Goal: Task Accomplishment & Management: Complete application form

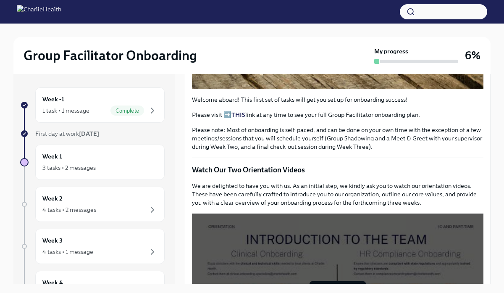
scroll to position [281, 0]
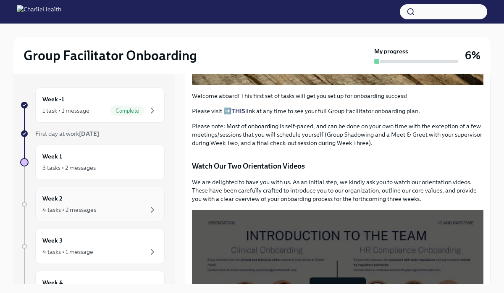
click at [74, 207] on div "4 tasks • 2 messages" at bounding box center [69, 209] width 54 height 8
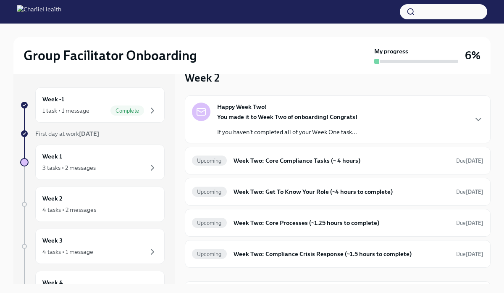
scroll to position [18, 0]
click at [280, 137] on div "Happy Week Two! You made it to Week Two of onboarding! Congrats! If you haven't…" at bounding box center [338, 119] width 306 height 48
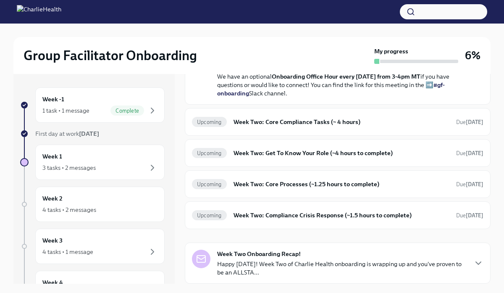
scroll to position [288, 0]
click at [266, 126] on h6 "Week Two: Core Compliance Tasks (~ 4 hours)" at bounding box center [341, 121] width 216 height 9
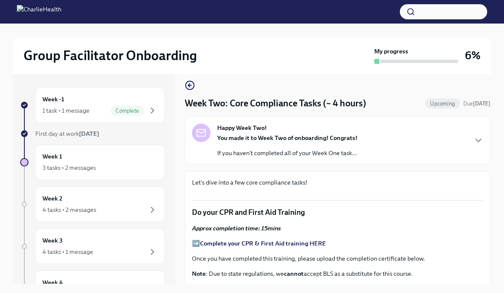
scroll to position [8, 0]
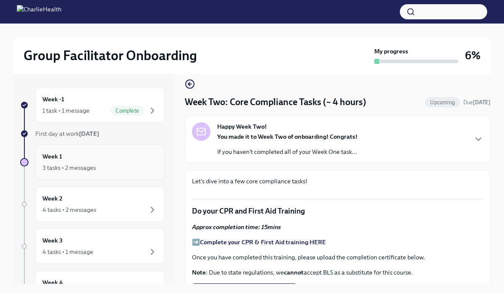
click at [90, 170] on div "3 tasks • 2 messages" at bounding box center [68, 167] width 53 height 8
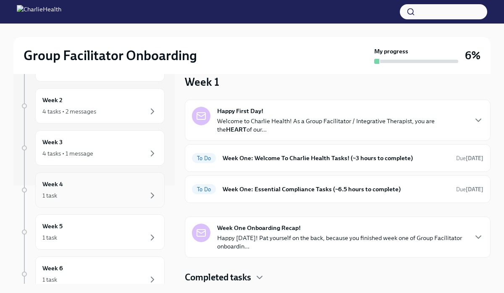
scroll to position [102, 0]
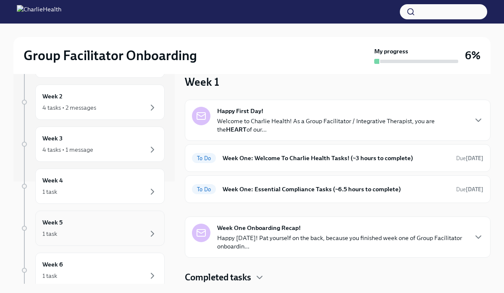
click at [120, 233] on div "1 task" at bounding box center [99, 233] width 115 height 10
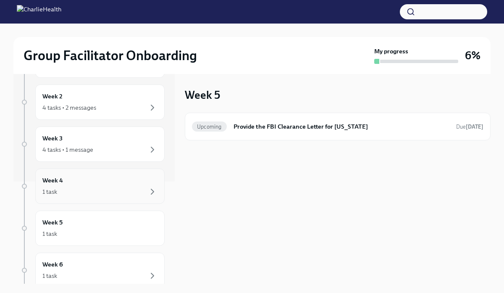
click at [126, 190] on div "1 task" at bounding box center [99, 191] width 115 height 10
click at [132, 152] on div "4 tasks • 1 message" at bounding box center [99, 149] width 115 height 10
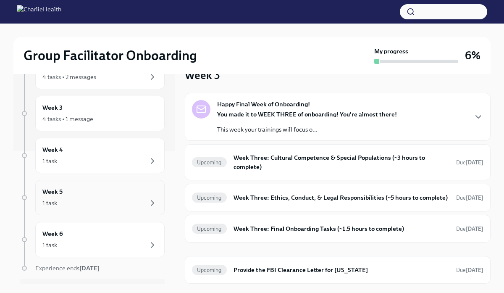
scroll to position [155, 0]
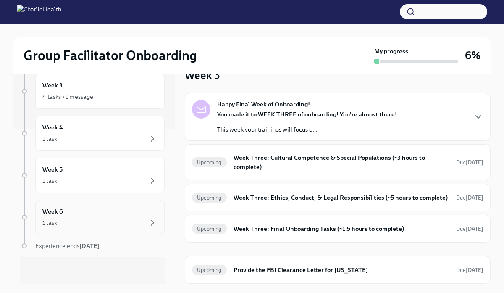
click at [68, 231] on div "Week 6 1 task" at bounding box center [99, 216] width 129 height 35
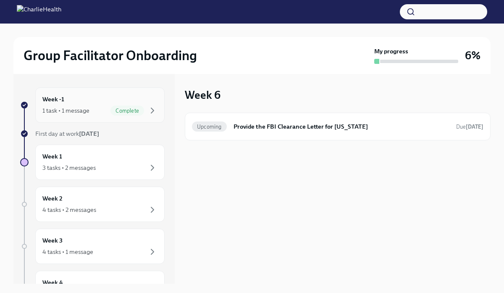
click at [58, 110] on div "1 task • 1 message" at bounding box center [65, 110] width 47 height 8
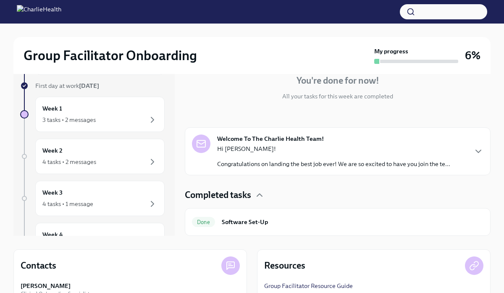
scroll to position [5, 0]
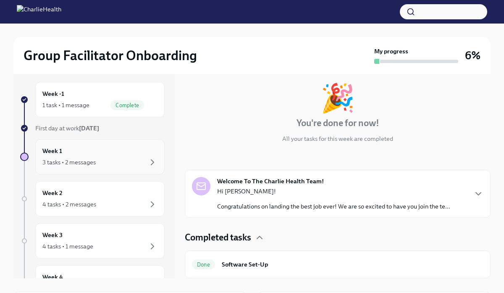
click at [81, 164] on div "3 tasks • 2 messages" at bounding box center [68, 162] width 53 height 8
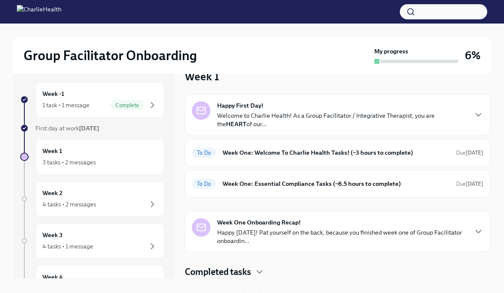
scroll to position [13, 0]
click at [294, 157] on div "To Do Week One: Welcome To Charlie Health Tasks! (~3 hours to complete) Due [DA…" at bounding box center [337, 152] width 291 height 13
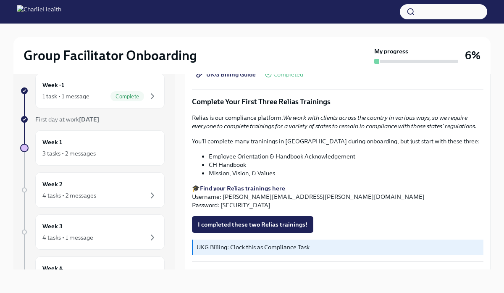
scroll to position [888, 0]
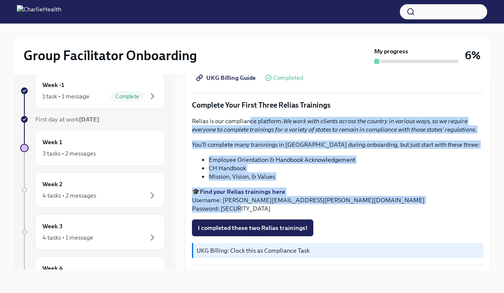
drag, startPoint x: 259, startPoint y: 197, endPoint x: 250, endPoint y: 116, distance: 81.1
click at [250, 117] on div "Relias is our compliance platform. We work with clients across the country in v…" at bounding box center [337, 165] width 291 height 96
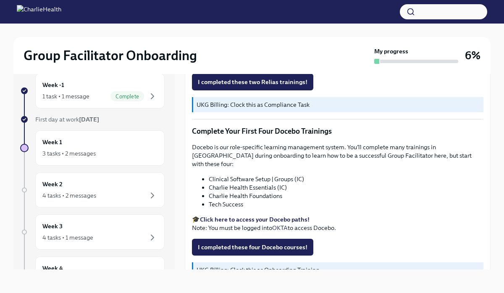
scroll to position [1035, 0]
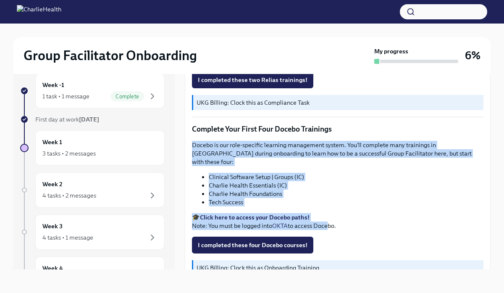
drag, startPoint x: 327, startPoint y: 212, endPoint x: 302, endPoint y: 125, distance: 90.3
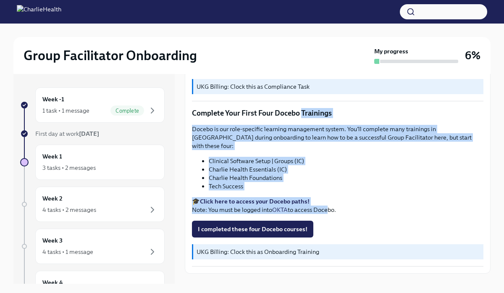
scroll to position [14, 0]
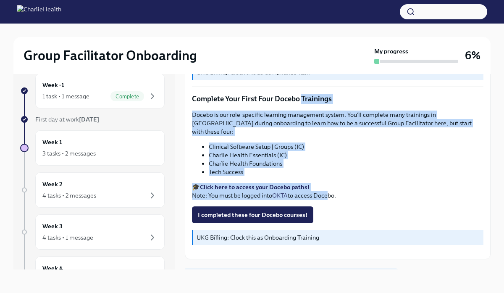
click at [268, 273] on span "Next task : Week One: Essential Compliance Tasks (~6.5 hours to complete)" at bounding box center [291, 277] width 198 height 8
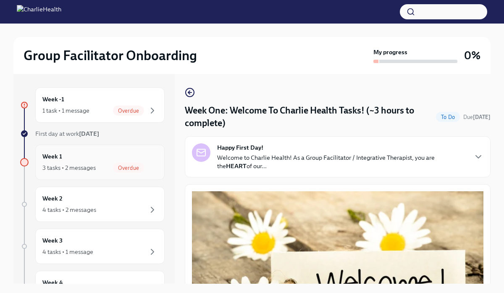
click at [128, 166] on span "Overdue" at bounding box center [128, 168] width 31 height 6
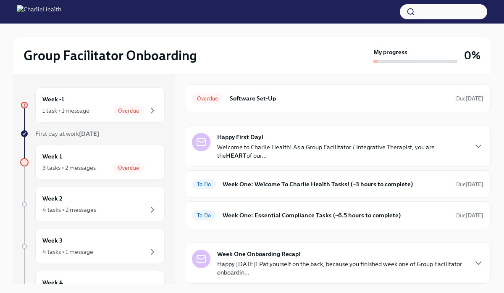
scroll to position [8, 0]
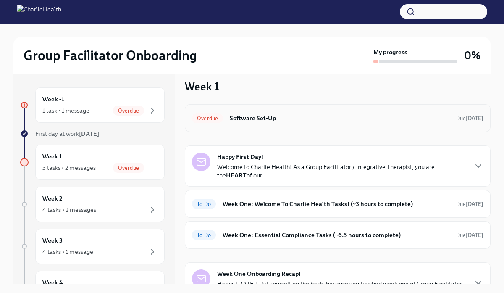
click at [303, 123] on div "Overdue Software Set-Up Due 3 days ago" at bounding box center [337, 117] width 291 height 13
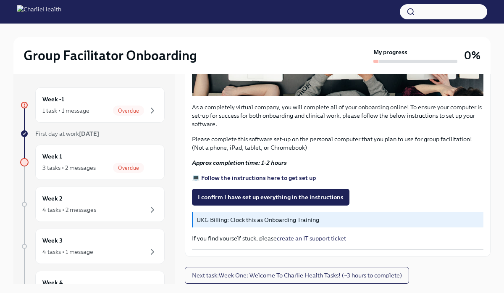
scroll to position [256, 0]
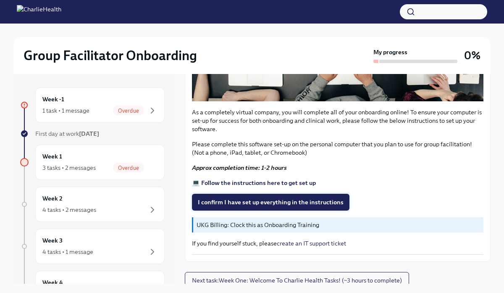
click at [275, 206] on span "I confirm I have set up everything in the instructions" at bounding box center [271, 202] width 146 height 8
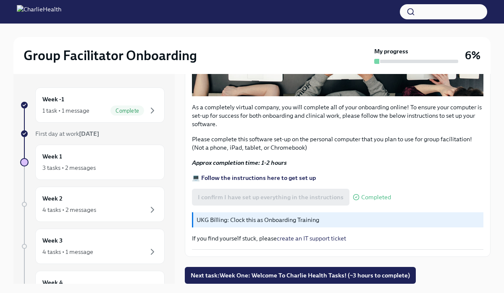
scroll to position [14, 0]
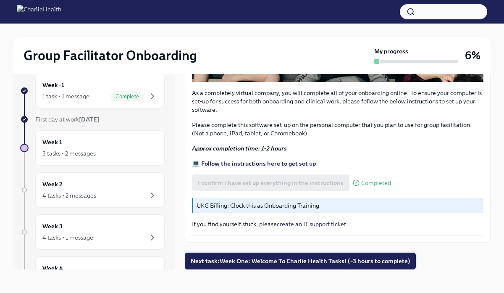
click at [252, 265] on button "Next task : Week One: Welcome To Charlie Health Tasks! (~3 hours to complete)" at bounding box center [300, 260] width 231 height 17
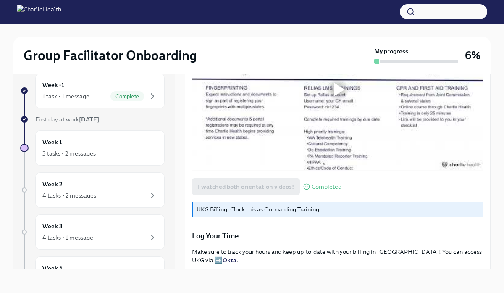
scroll to position [648, 0]
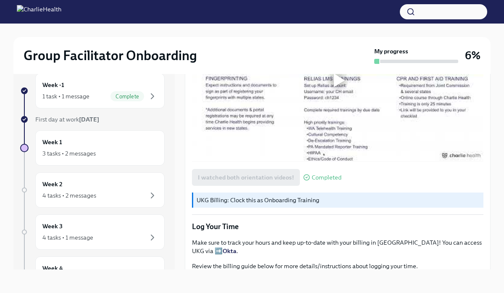
click at [339, 84] on div at bounding box center [339, 79] width 11 height 13
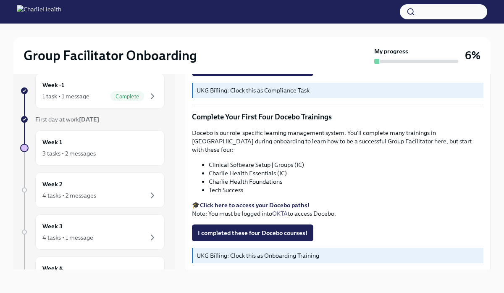
scroll to position [1066, 0]
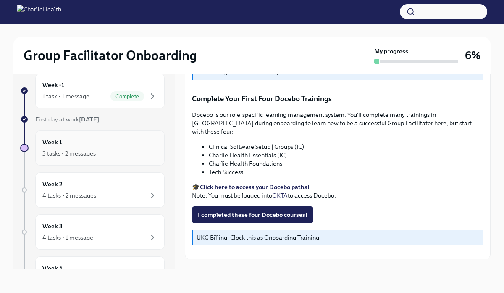
click at [123, 143] on div "Week 1 3 tasks • 2 messages" at bounding box center [99, 147] width 115 height 21
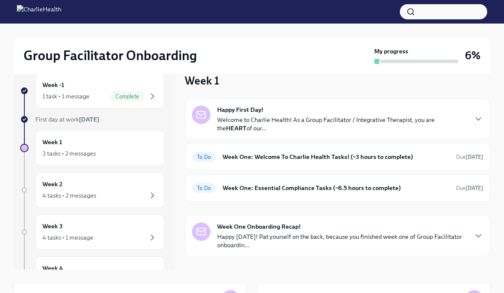
click at [249, 116] on p "Welcome to Charlie Health! As a Group Facilitator / Integrative Therapist, you …" at bounding box center [341, 123] width 249 height 17
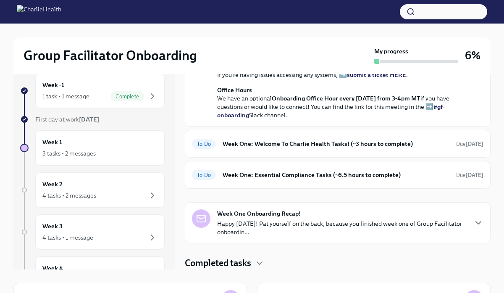
scroll to position [360, 0]
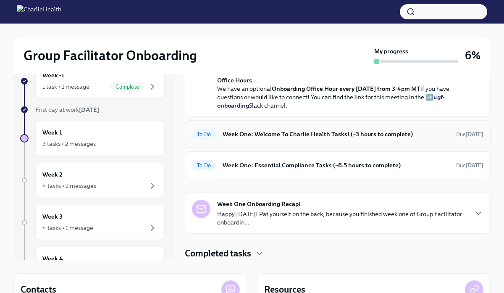
click at [252, 136] on h6 "Week One: Welcome To Charlie Health Tasks! (~3 hours to complete)" at bounding box center [336, 133] width 227 height 9
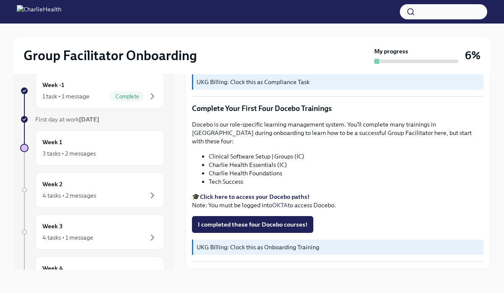
scroll to position [1053, 0]
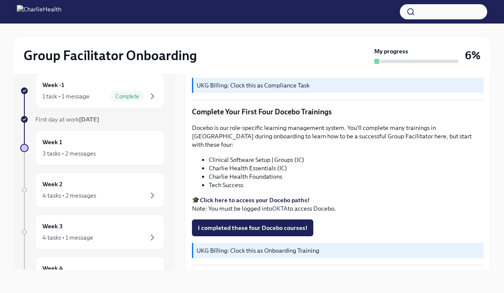
click at [252, 196] on strong "Click here to access your Docebo paths!" at bounding box center [255, 200] width 110 height 8
